Goal: Find specific page/section: Find specific page/section

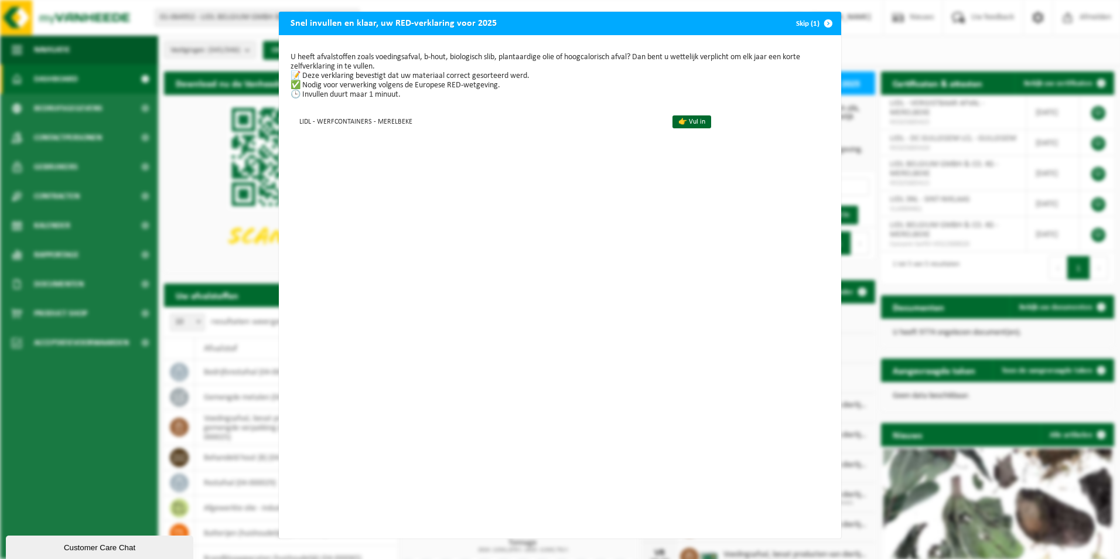
click at [820, 22] on span "button" at bounding box center [827, 23] width 23 height 23
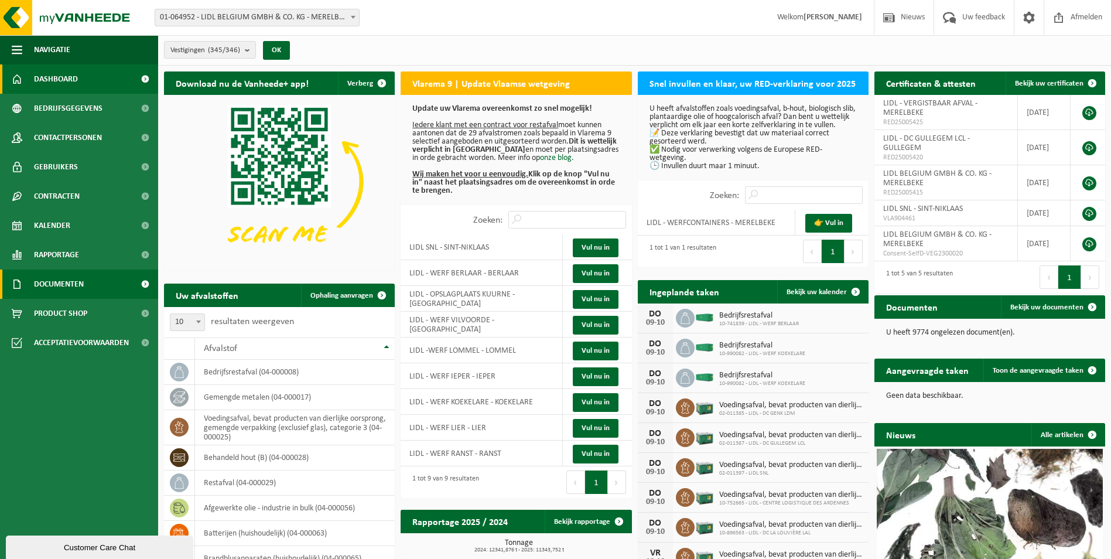
click at [57, 283] on span "Documenten" at bounding box center [59, 283] width 50 height 29
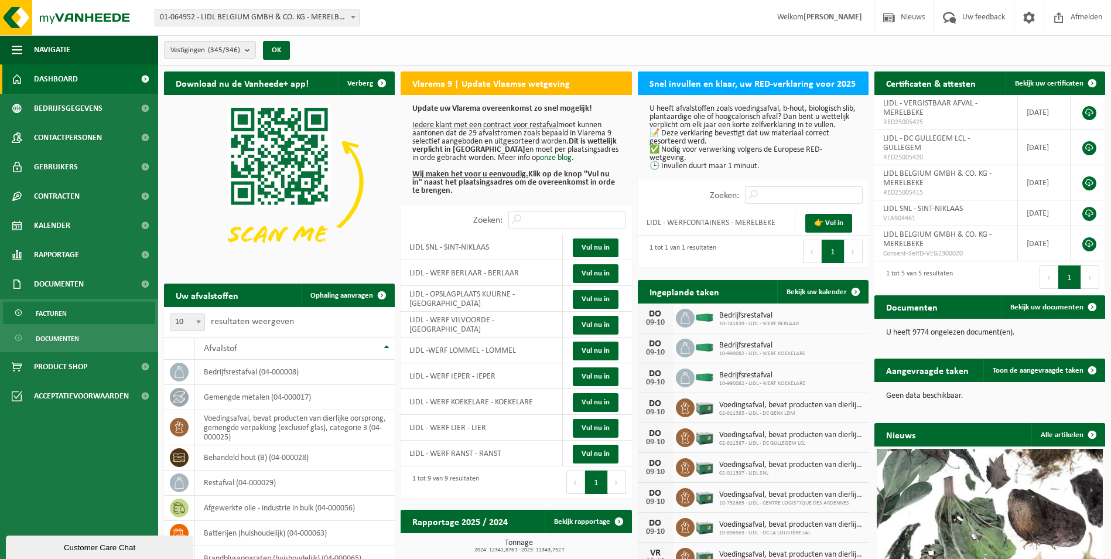
click at [49, 313] on span "Facturen" at bounding box center [51, 313] width 31 height 22
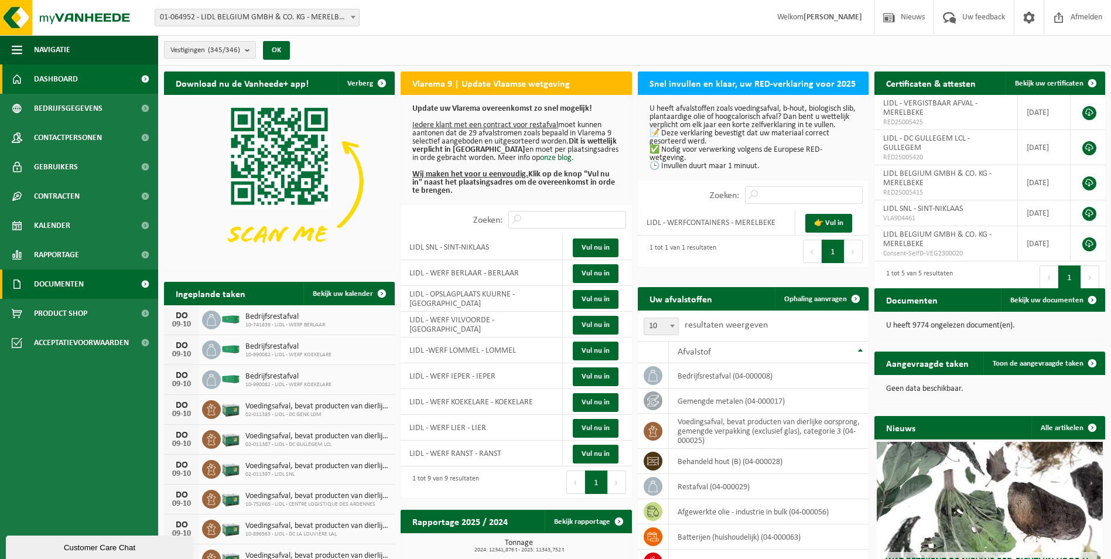
click at [63, 281] on span "Documenten" at bounding box center [59, 283] width 50 height 29
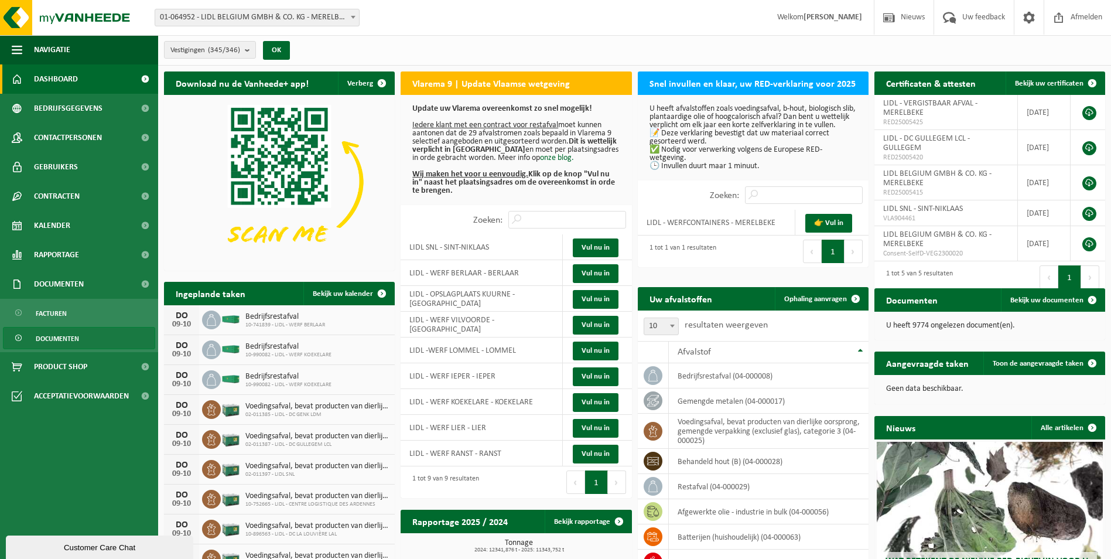
click at [56, 336] on span "Documenten" at bounding box center [57, 338] width 43 height 22
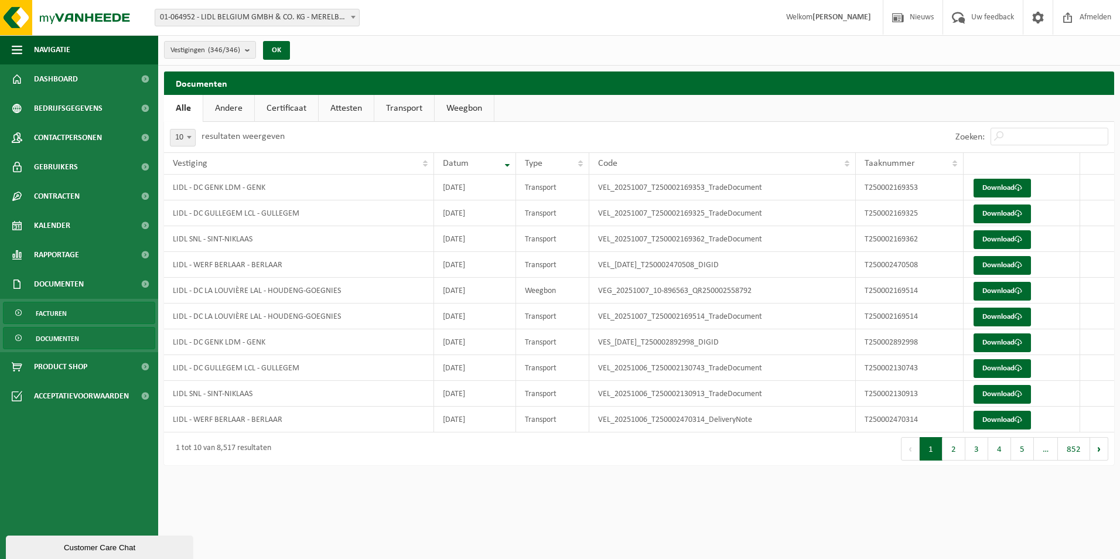
click at [54, 310] on span "Facturen" at bounding box center [51, 313] width 31 height 22
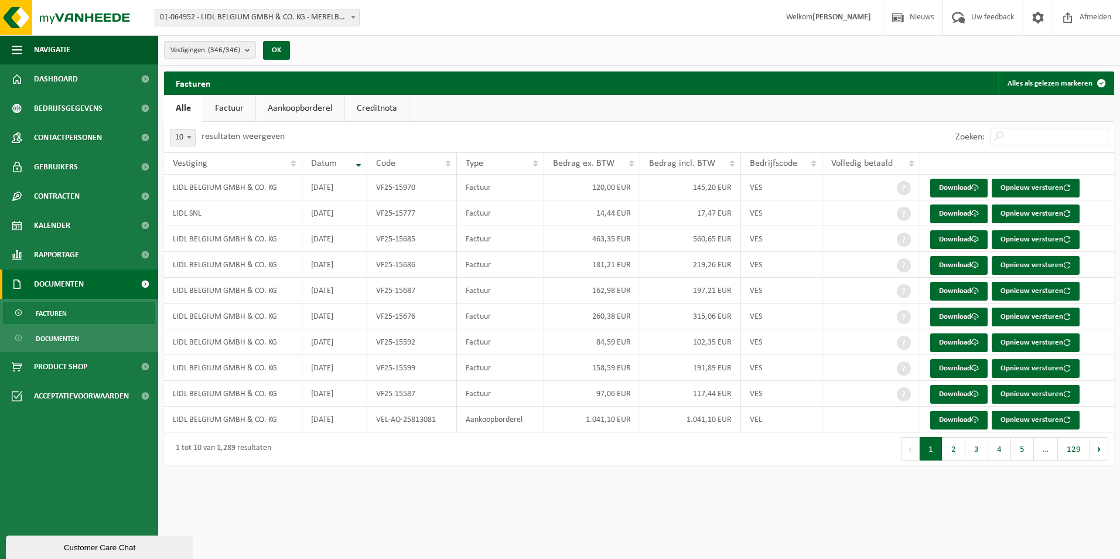
drag, startPoint x: 764, startPoint y: 522, endPoint x: 757, endPoint y: 505, distance: 18.4
click at [764, 521] on html "Vestiging: 01-064952 - LIDL BELGIUM GMBH & CO. KG - MERELBEKE 10-873157 - LIDL …" at bounding box center [560, 279] width 1120 height 559
